Goal: Information Seeking & Learning: Learn about a topic

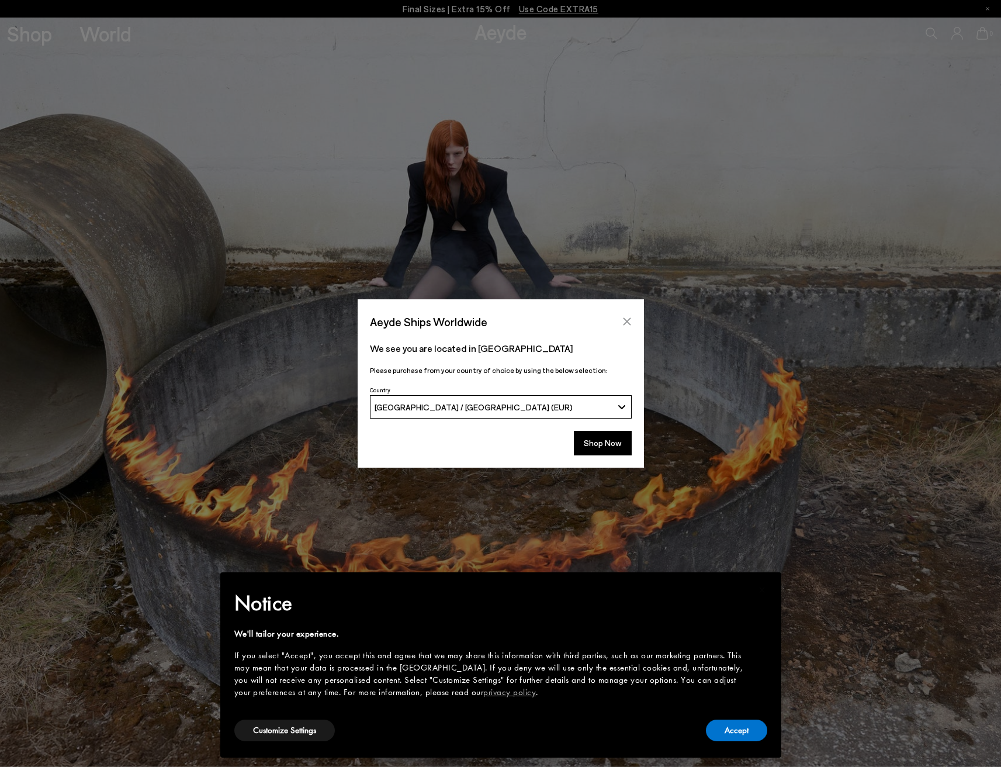
click at [631, 318] on icon "Close" at bounding box center [626, 321] width 9 height 9
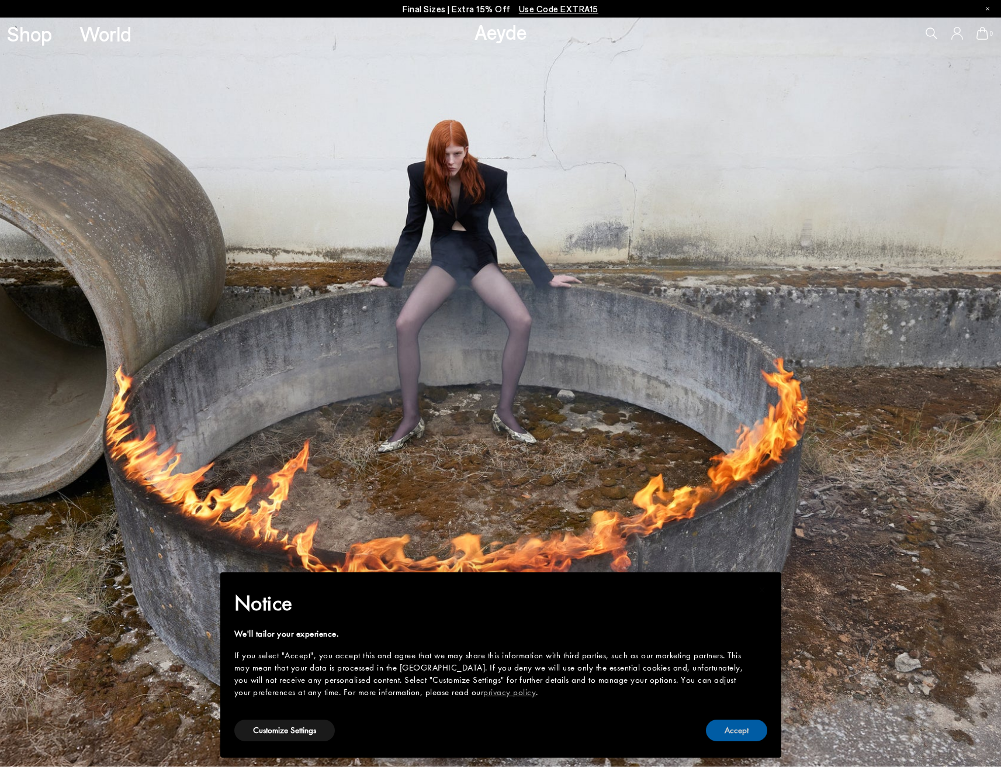
click at [727, 732] on button "Accept" at bounding box center [736, 730] width 61 height 22
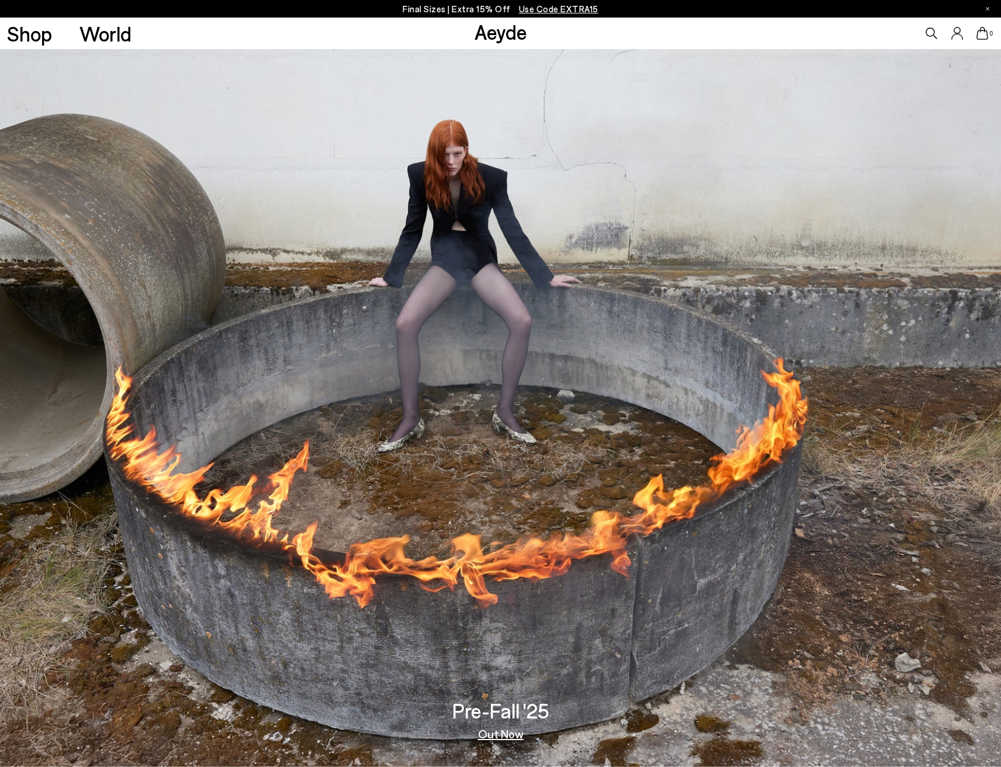
scroll to position [27, 0]
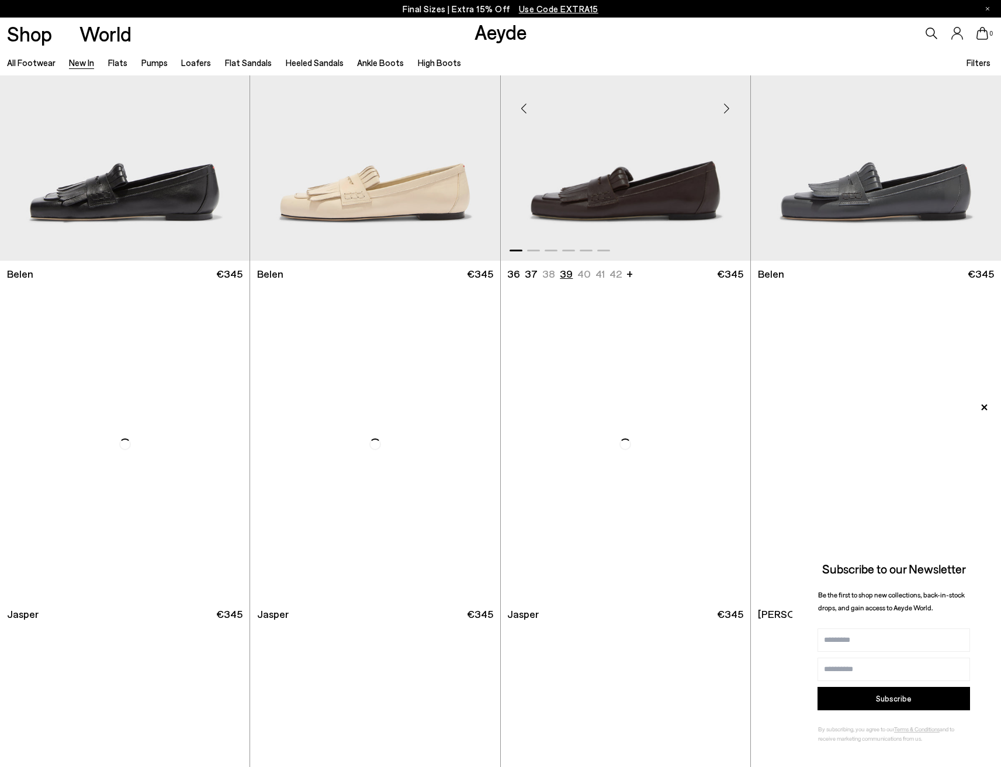
scroll to position [255, 0]
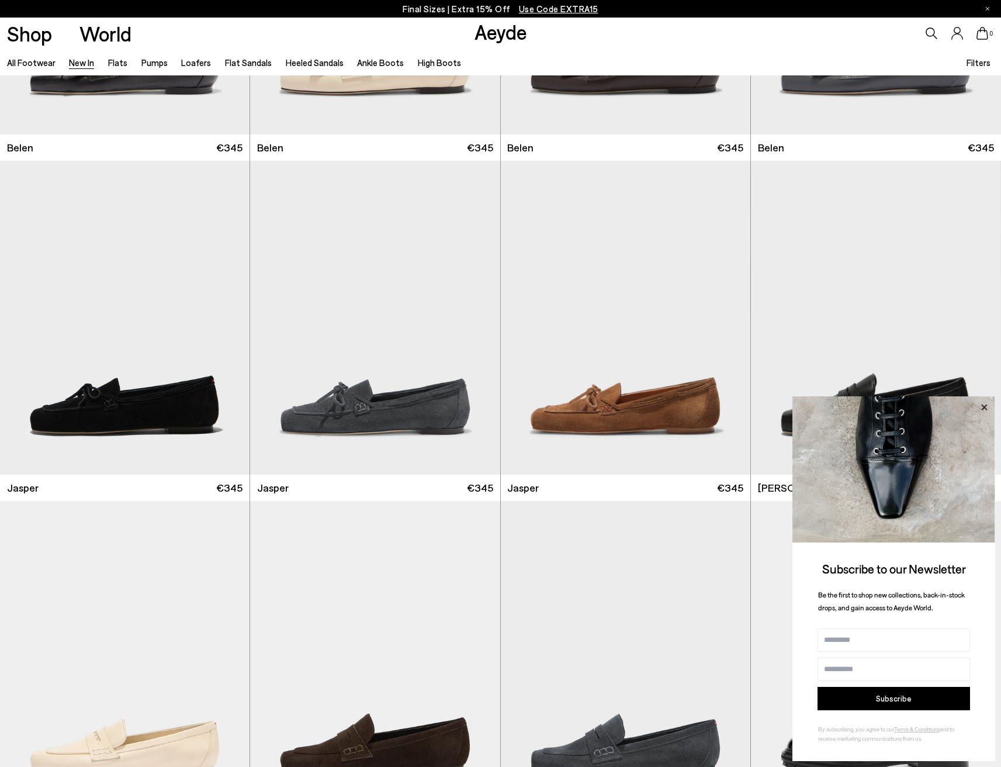
click at [980, 408] on icon at bounding box center [983, 407] width 15 height 15
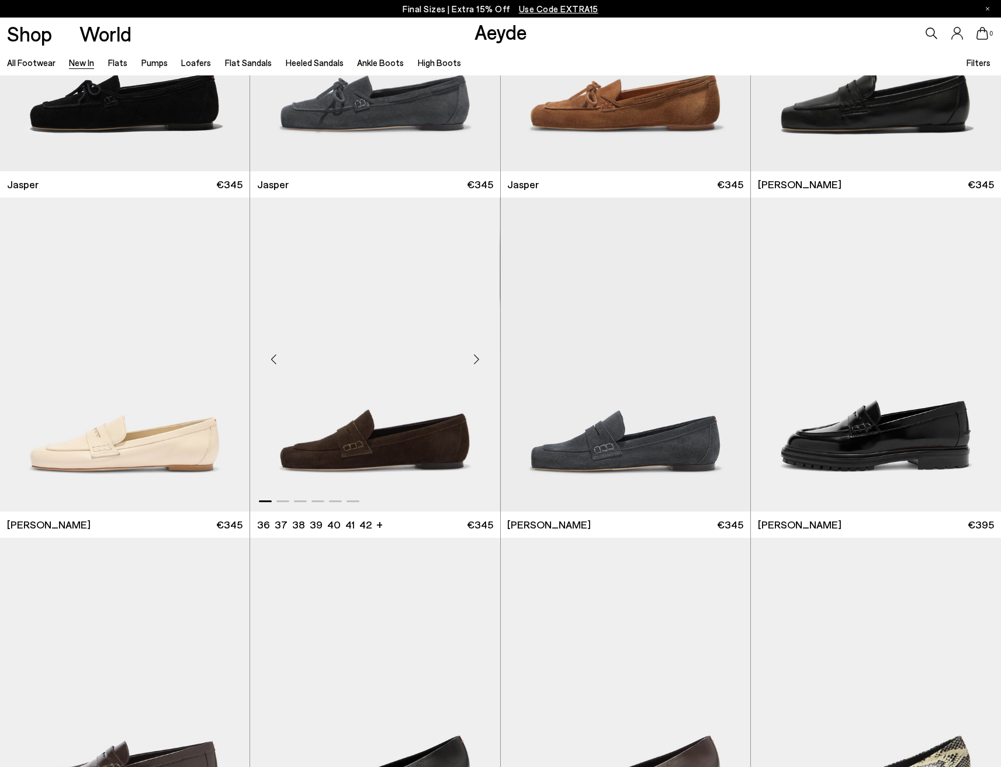
scroll to position [858, 0]
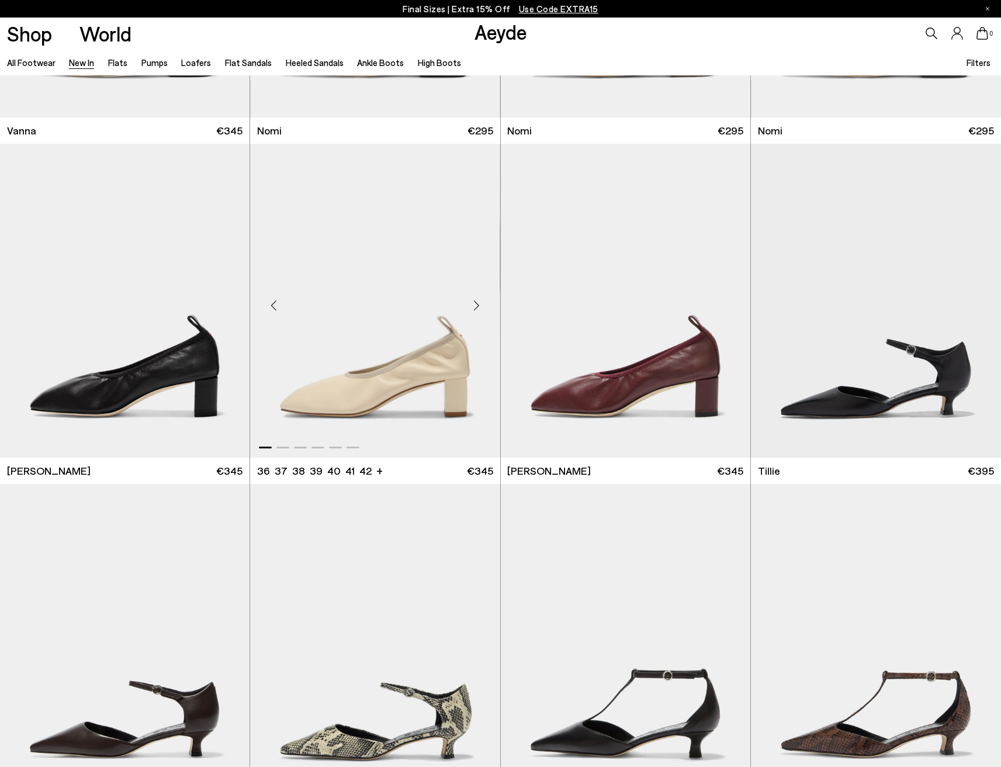
scroll to position [2781, 0]
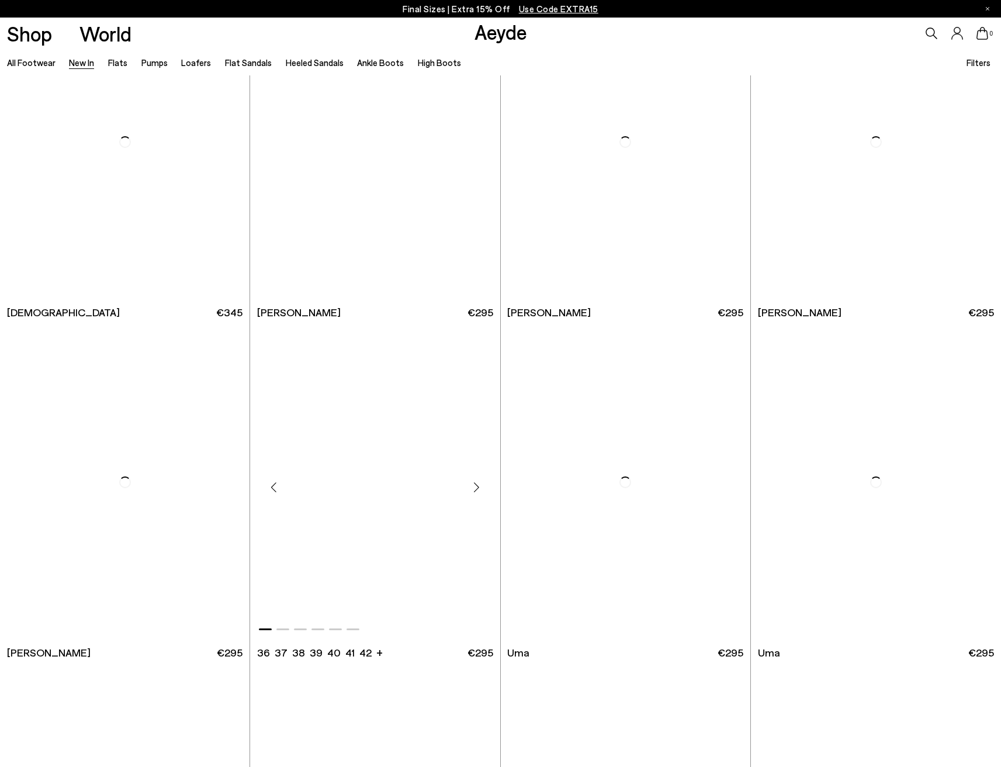
scroll to position [6019, 0]
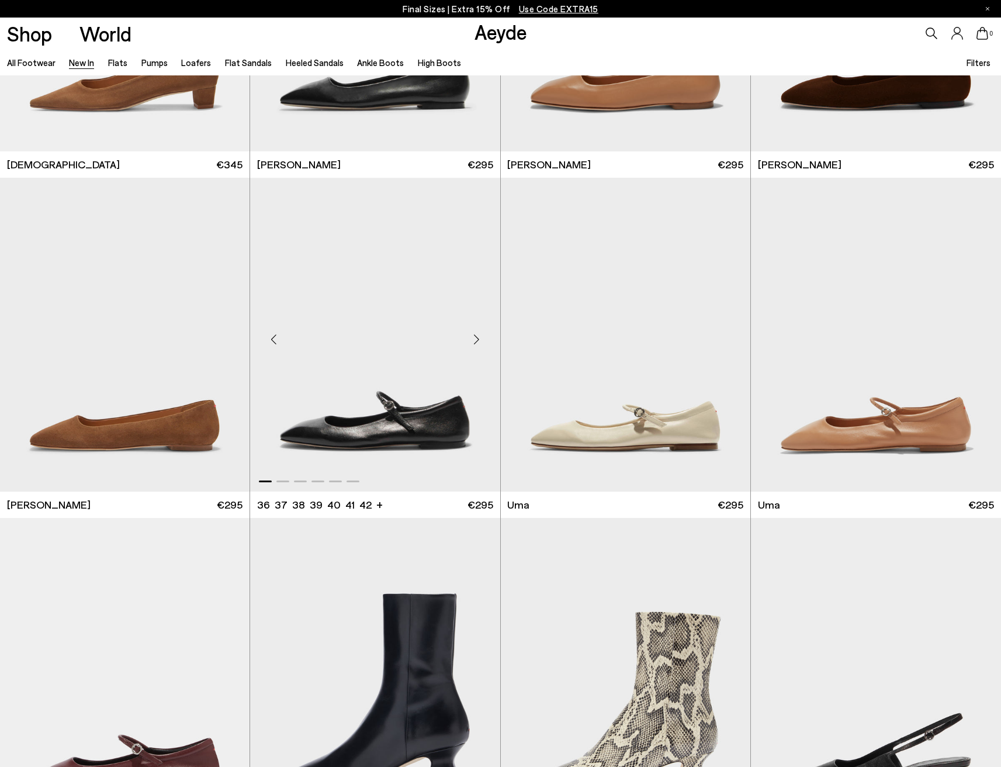
scroll to position [6155, 0]
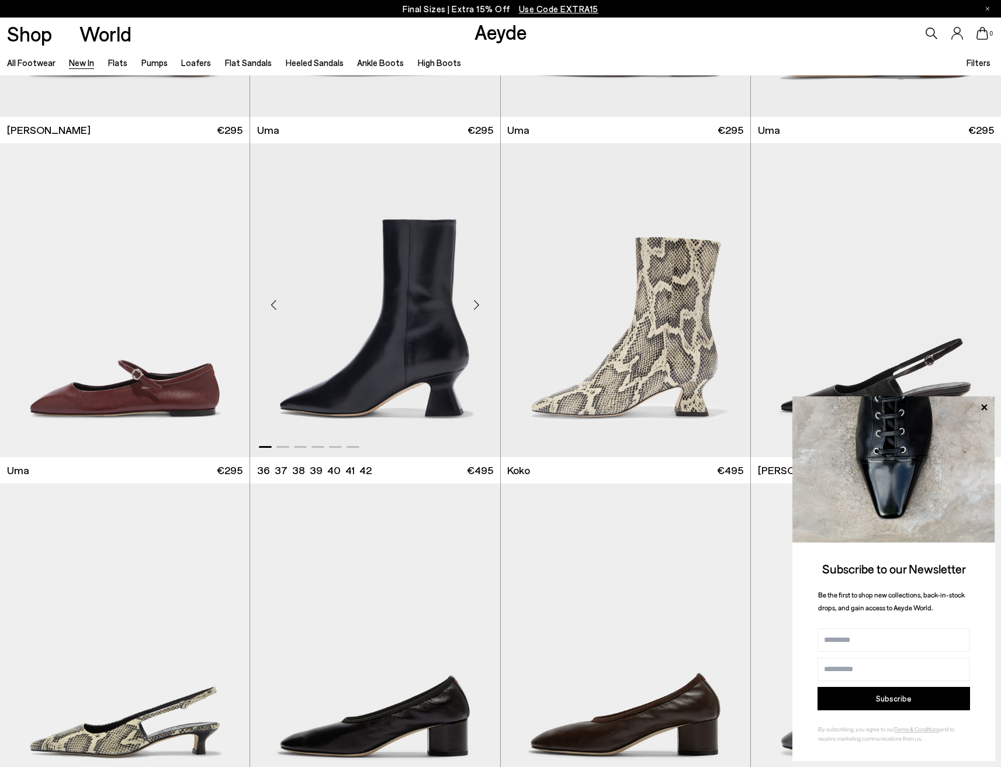
scroll to position [5950, 0]
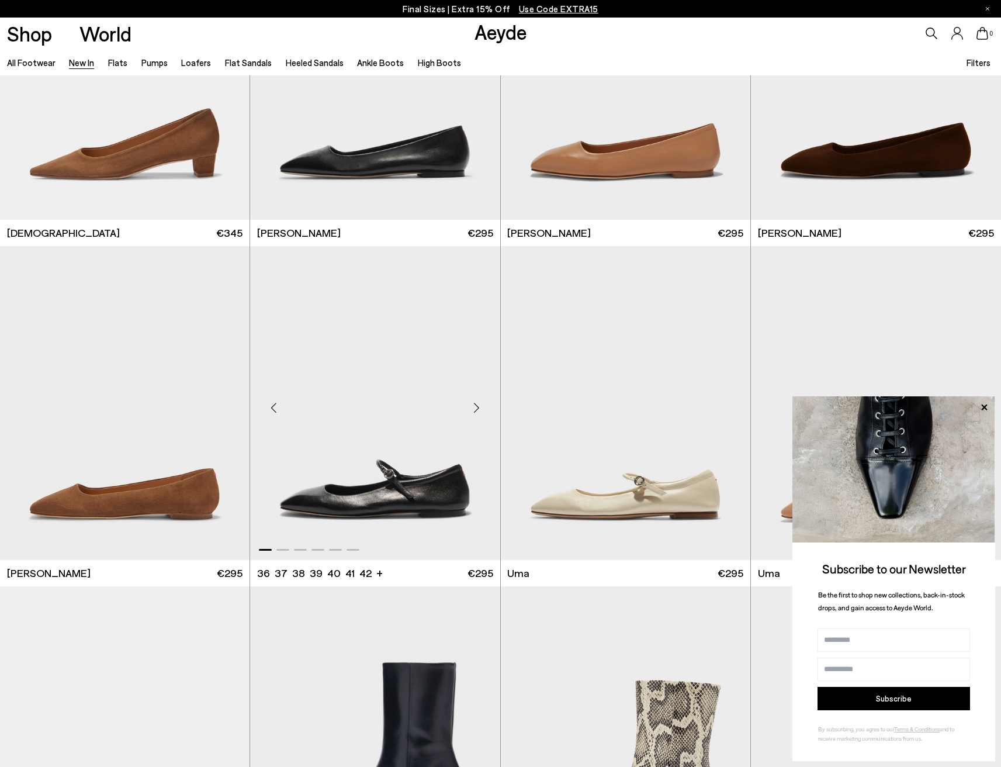
click at [427, 450] on img "1 / 6" at bounding box center [374, 403] width 249 height 314
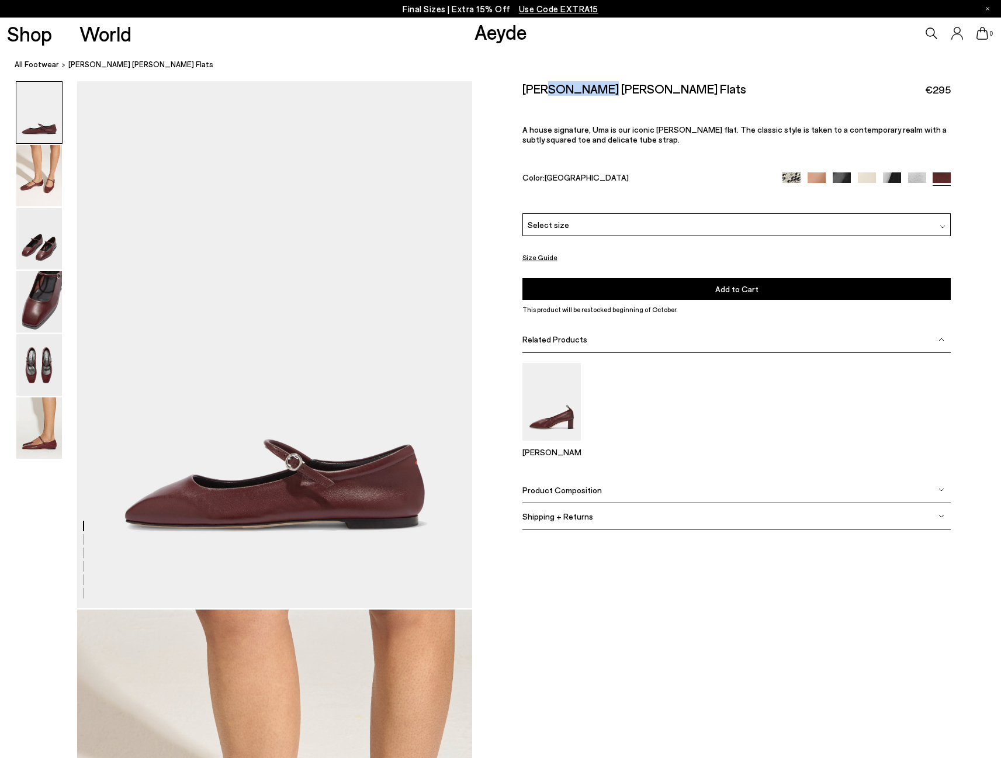
drag, startPoint x: 552, startPoint y: 86, endPoint x: 605, endPoint y: 92, distance: 53.5
click at [605, 92] on h2 "Uma Mary-Jane Flats" at bounding box center [634, 88] width 224 height 15
copy h2 "Mary-Jane"
click at [928, 39] on icon at bounding box center [932, 33] width 12 height 12
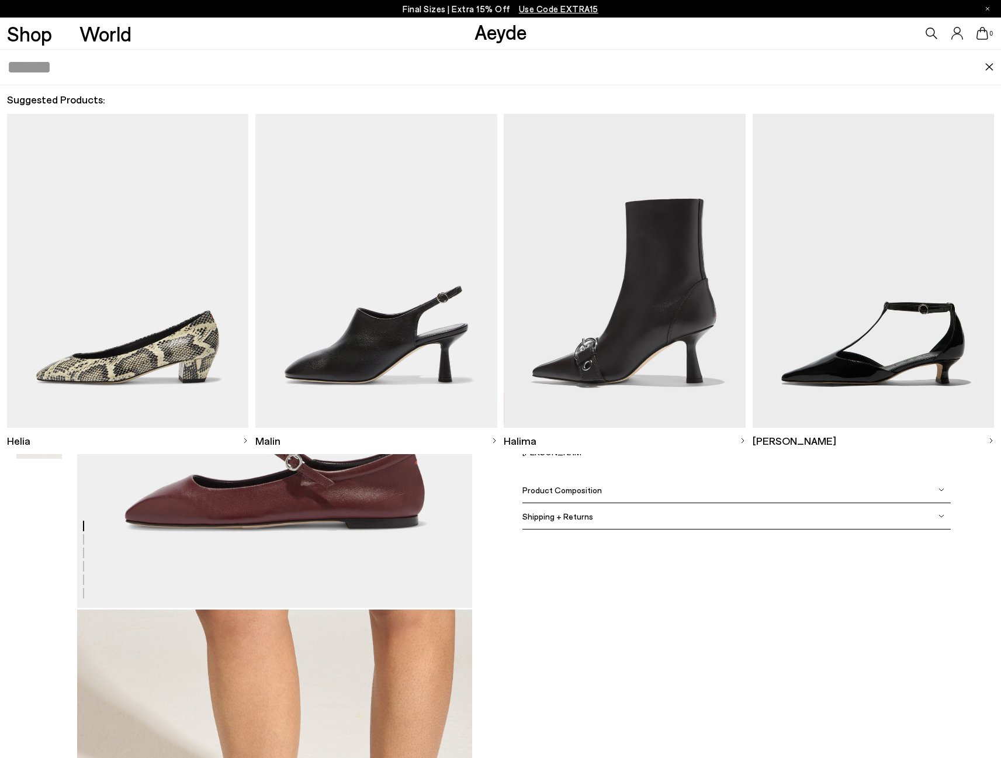
click at [928, 34] on icon at bounding box center [932, 33] width 12 height 12
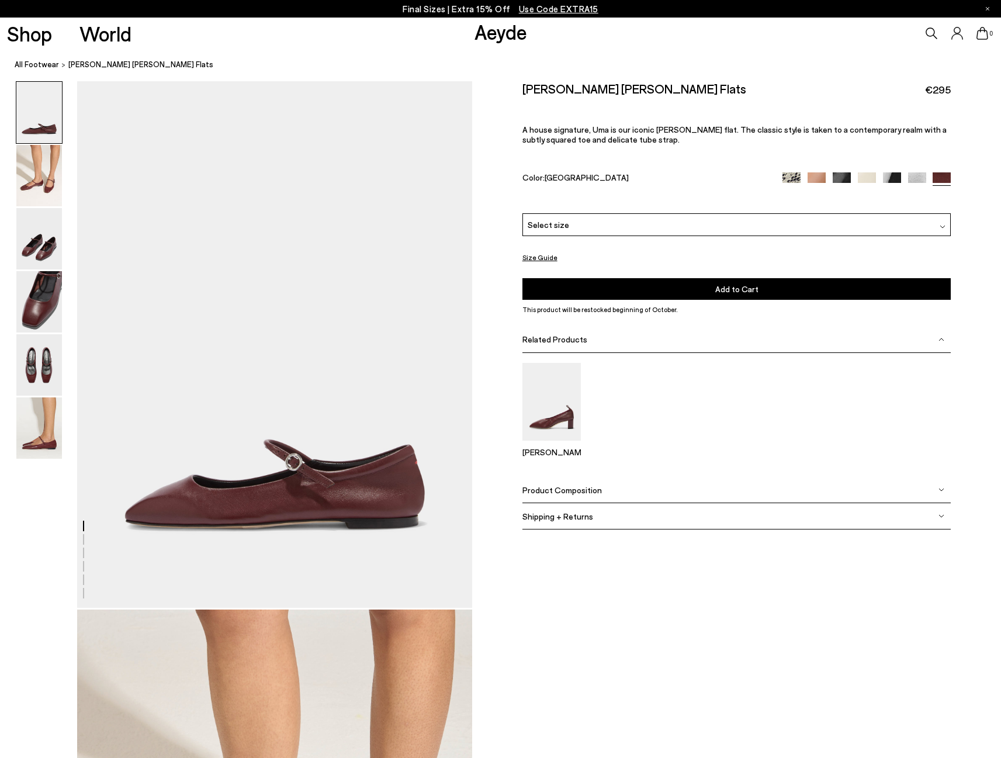
click at [928, 29] on icon at bounding box center [932, 33] width 12 height 12
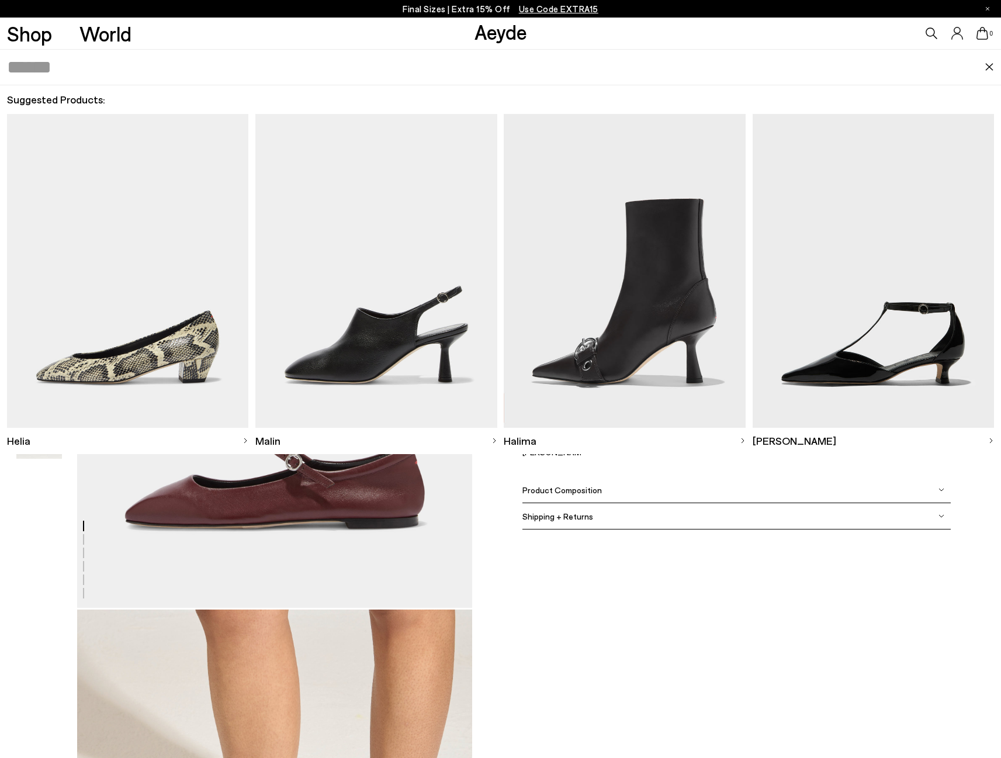
paste input "*********"
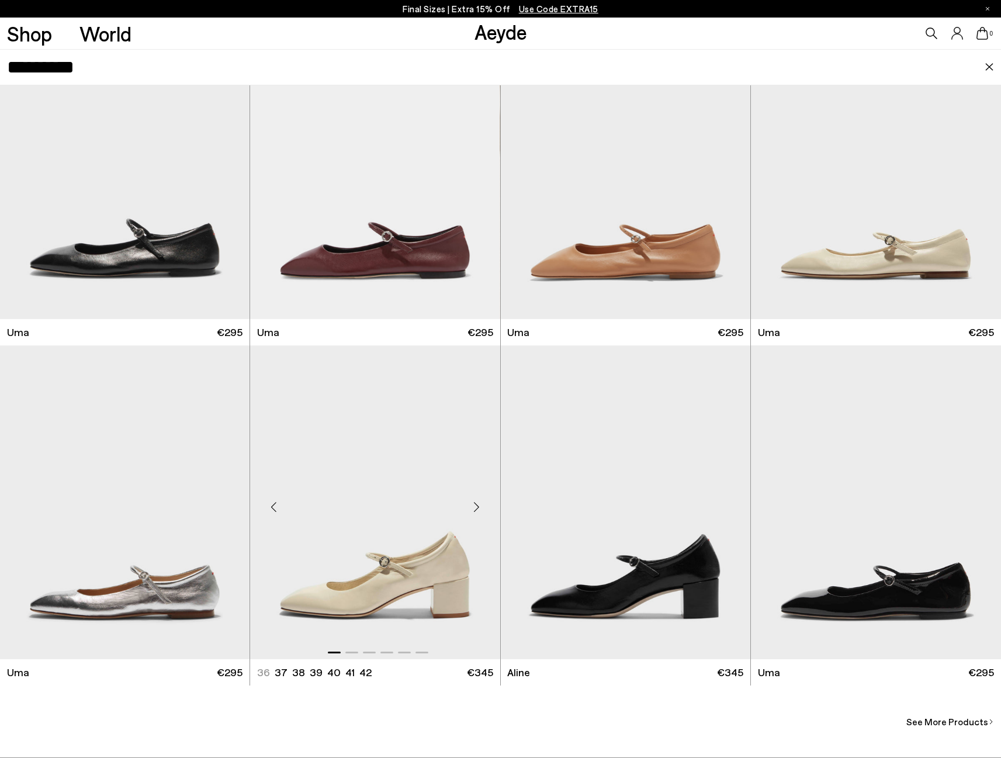
scroll to position [509, 0]
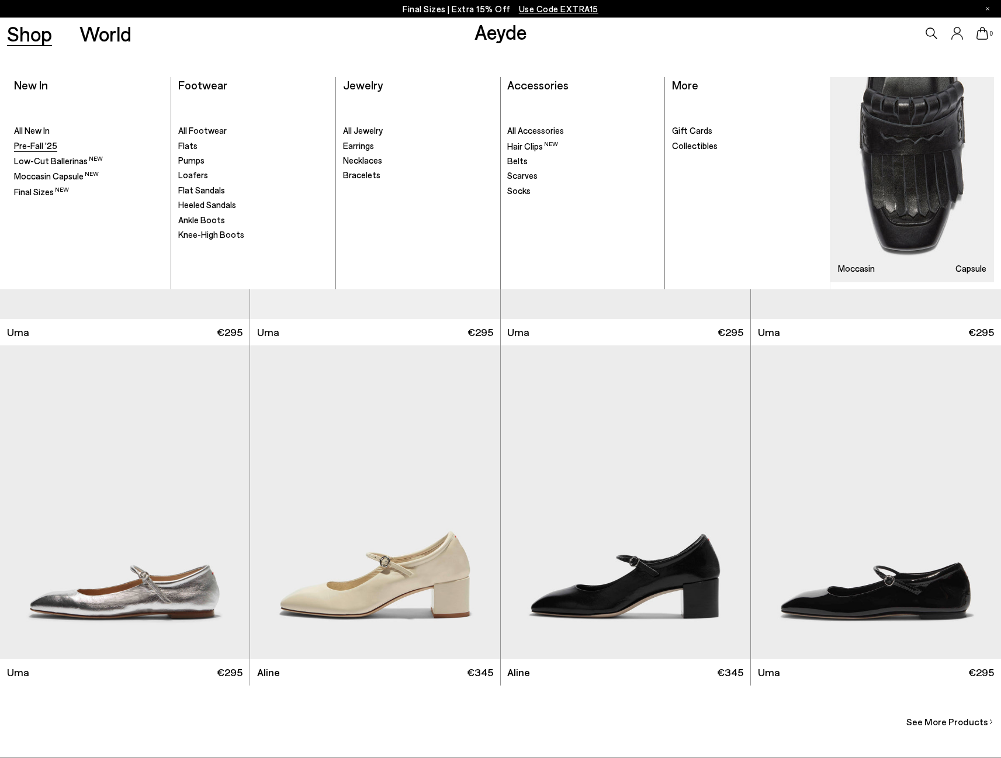
type input "*********"
click at [37, 144] on span "Pre-Fall '25" at bounding box center [35, 145] width 43 height 11
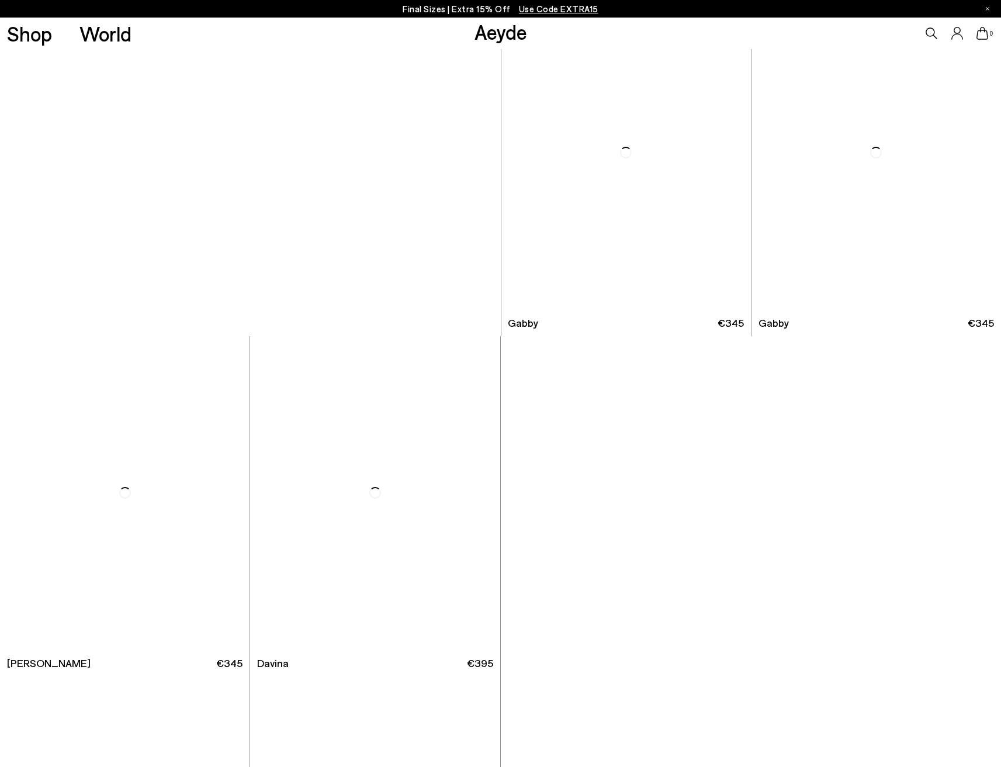
scroll to position [5183, 0]
